Goal: Go to known website: Access a specific website the user already knows

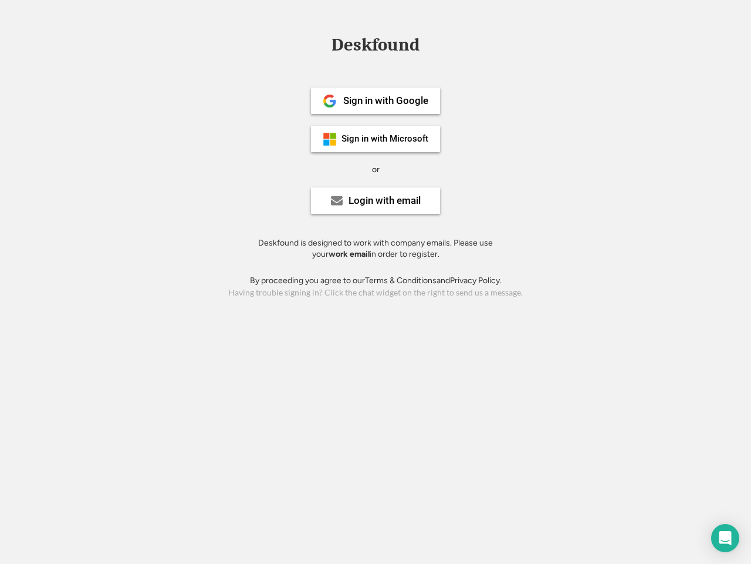
click at [376, 168] on div "or" at bounding box center [376, 170] width 8 height 12
click at [376, 47] on div "Deskfound" at bounding box center [376, 45] width 100 height 18
click at [322, 44] on div "Deskfound" at bounding box center [375, 47] width 751 height 22
click at [376, 47] on div "Deskfound" at bounding box center [376, 45] width 100 height 18
click at [376, 169] on div "or" at bounding box center [376, 170] width 8 height 12
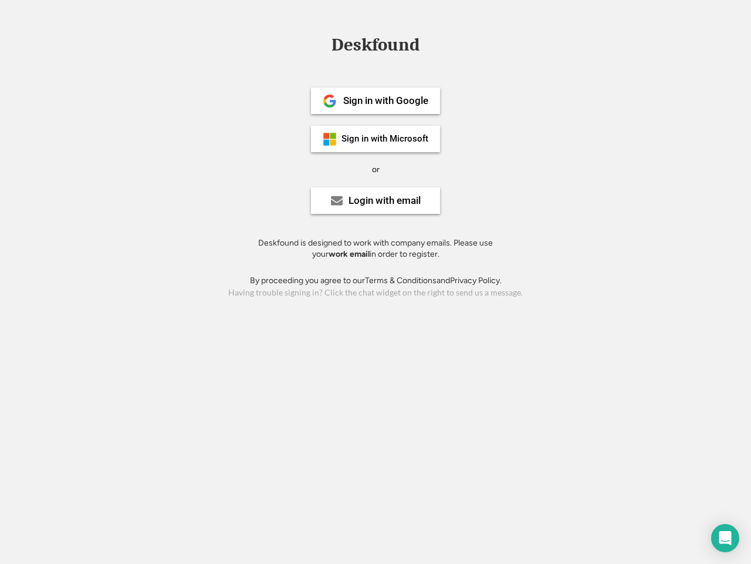
click at [376, 100] on div "Sign in with Google" at bounding box center [385, 101] width 85 height 10
click at [386, 100] on div "Sign in with Google" at bounding box center [385, 101] width 85 height 10
click at [330, 101] on img at bounding box center [330, 101] width 14 height 14
click at [376, 139] on div "Sign in with Microsoft" at bounding box center [385, 138] width 87 height 9
click at [386, 139] on div "Sign in with Microsoft" at bounding box center [385, 138] width 87 height 9
